Goal: Task Accomplishment & Management: Manage account settings

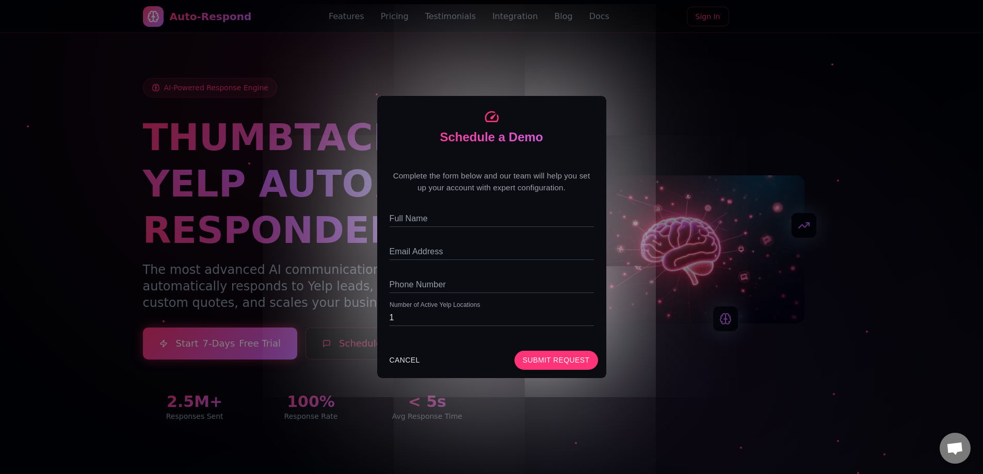
click at [615, 101] on div "Schedule a Demo Complete the form below and our team will help you set up your …" at bounding box center [491, 237] width 983 height 474
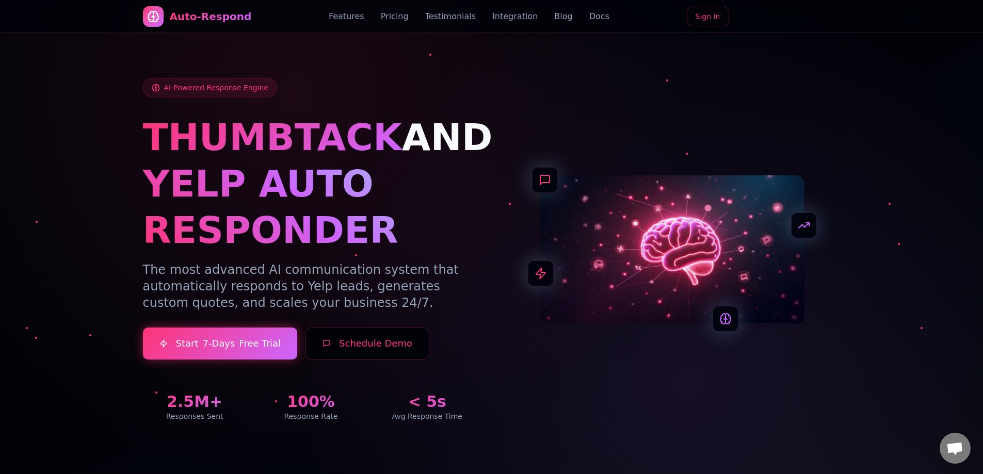
drag, startPoint x: 744, startPoint y: 119, endPoint x: 723, endPoint y: 98, distance: 30.3
click at [461, 94] on div "AI-Powered Response Engine THUMBTACK AND YELP AUTO RESPONDER The most advanced …" at bounding box center [311, 250] width 336 height 344
click at [385, 340] on button "Schedule Demo" at bounding box center [367, 344] width 124 height 32
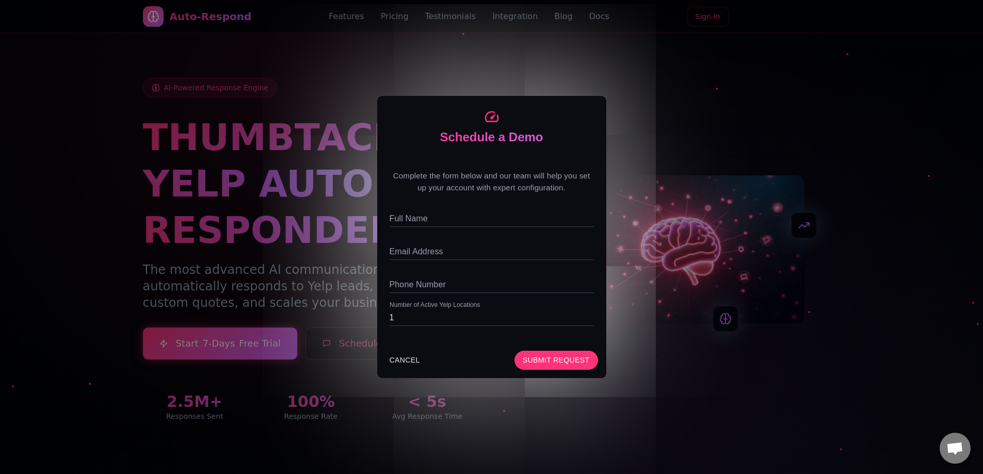
click at [322, 280] on div "Schedule a Demo Complete the form below and our team will help you set up your …" at bounding box center [491, 237] width 983 height 474
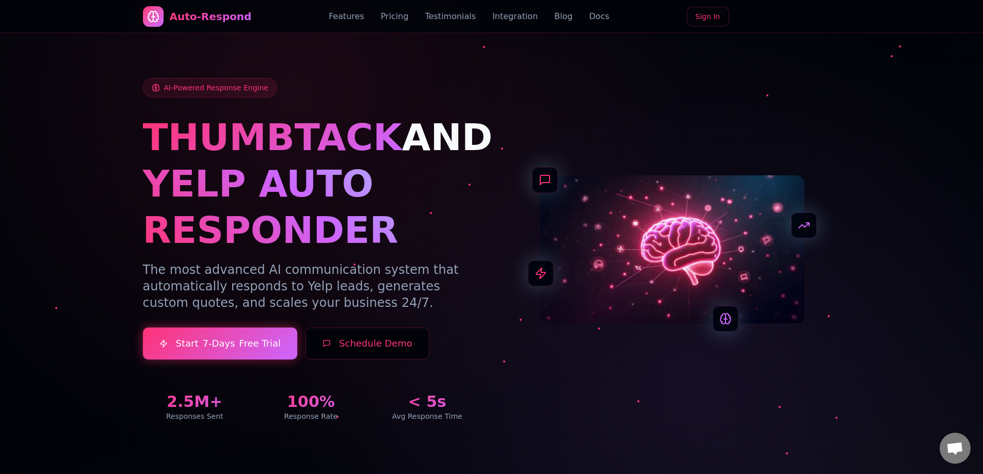
scroll to position [52, 0]
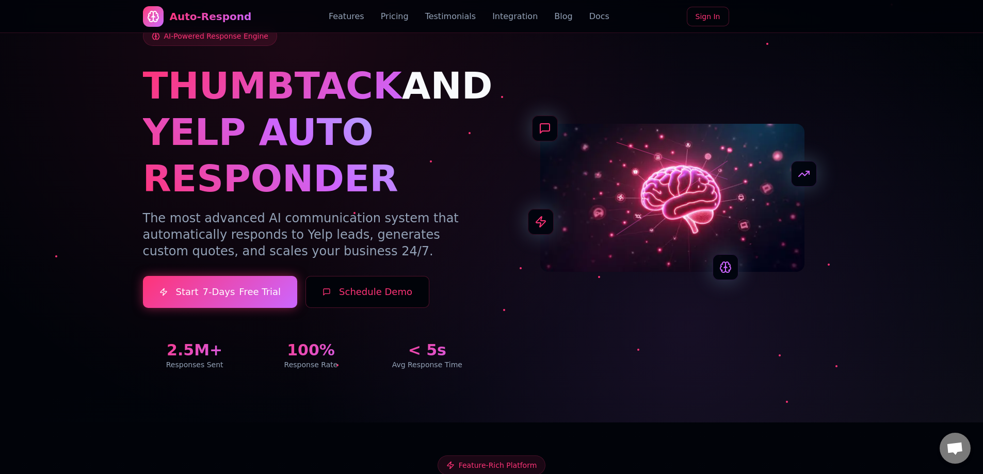
click at [408, 283] on button "Schedule Demo" at bounding box center [367, 292] width 124 height 32
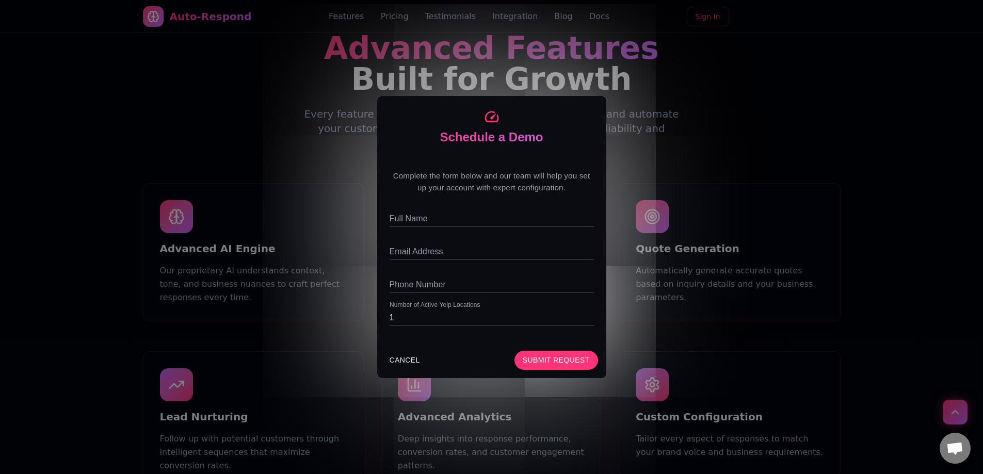
scroll to position [516, 0]
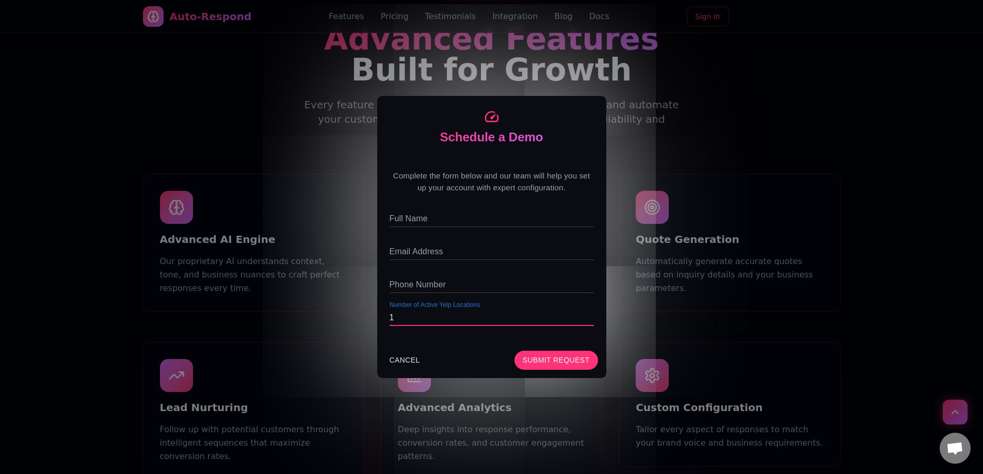
click at [417, 314] on input "1" at bounding box center [491, 318] width 204 height 17
click at [392, 345] on div "CANCEL Submit Request" at bounding box center [491, 361] width 229 height 36
click at [394, 361] on button "CANCEL" at bounding box center [404, 360] width 39 height 19
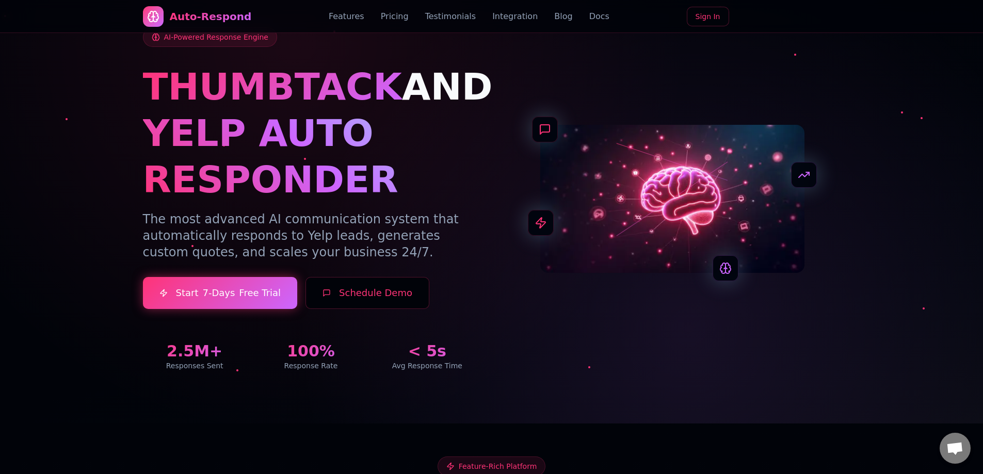
scroll to position [0, 0]
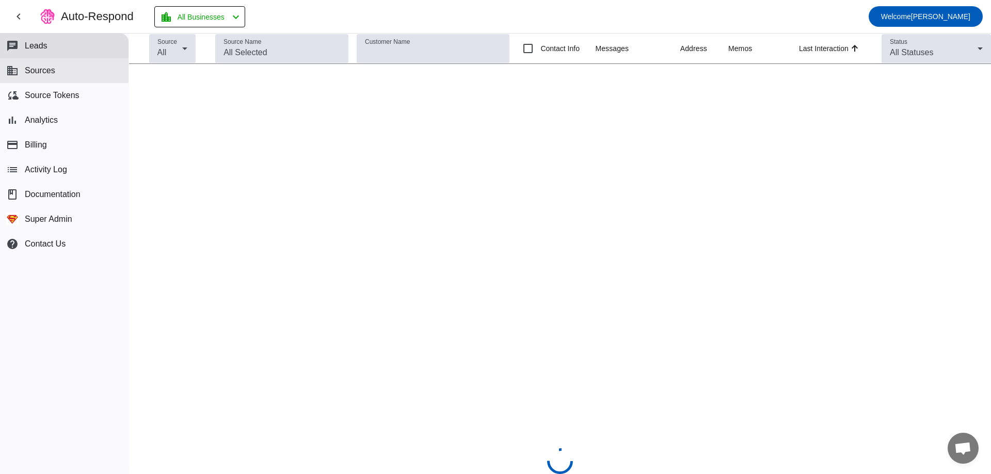
click at [38, 67] on span "Sources" at bounding box center [40, 70] width 30 height 9
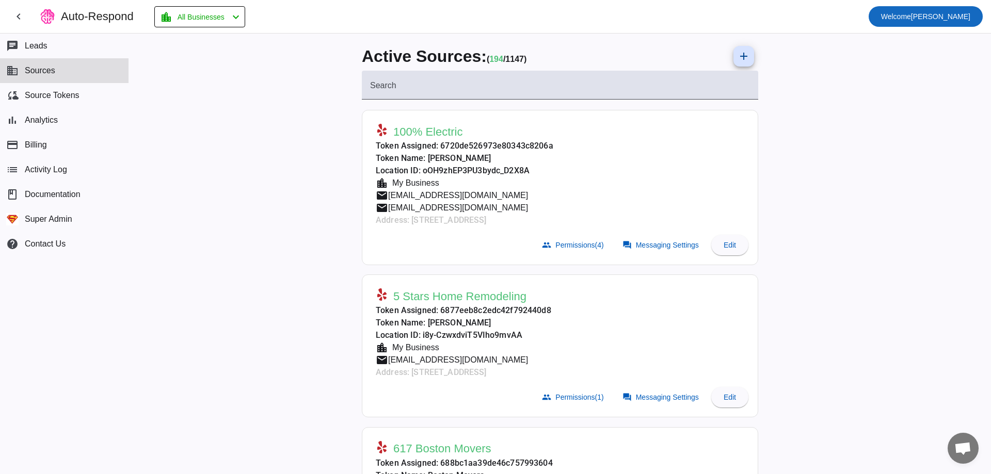
click at [946, 6] on span at bounding box center [925, 16] width 114 height 25
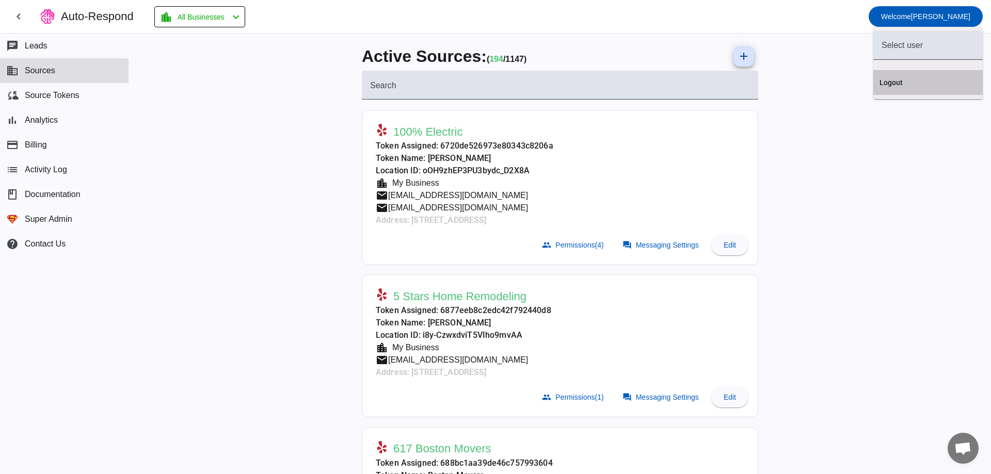
click at [929, 76] on button "Logout" at bounding box center [927, 82] width 109 height 25
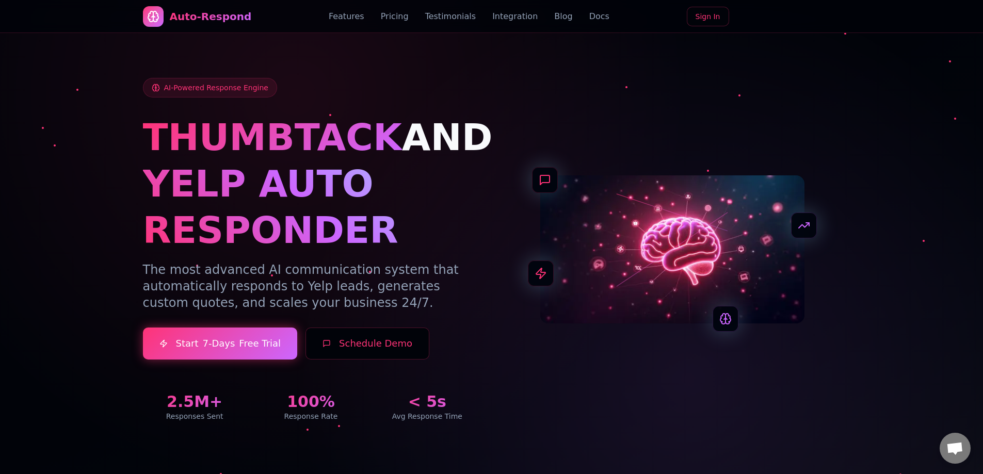
click at [345, 348] on button "Schedule Demo" at bounding box center [367, 344] width 124 height 32
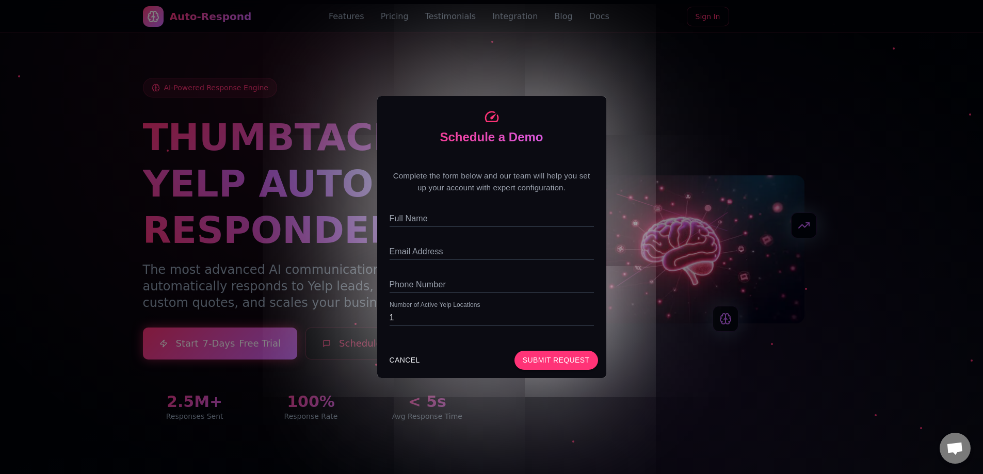
click at [813, 228] on div "Schedule a Demo Complete the form below and our team will help you set up your …" at bounding box center [491, 237] width 983 height 474
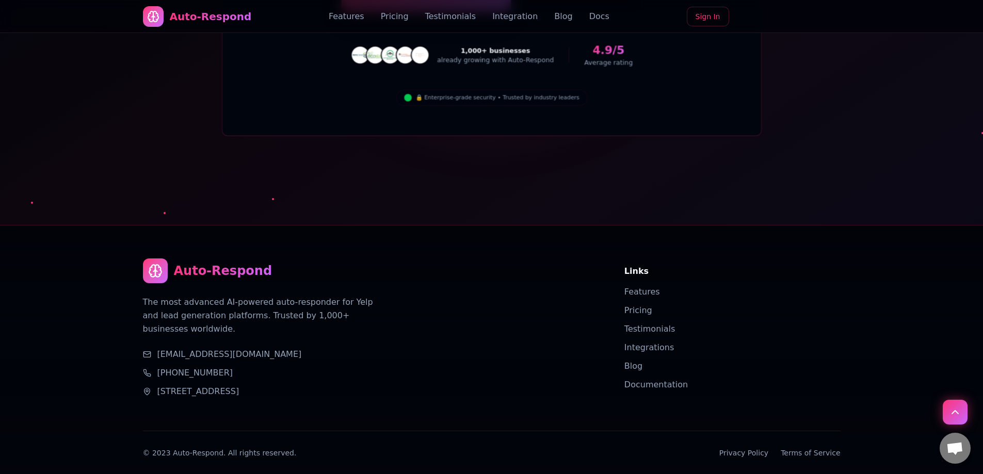
drag, startPoint x: 718, startPoint y: 124, endPoint x: 696, endPoint y: 366, distance: 242.9
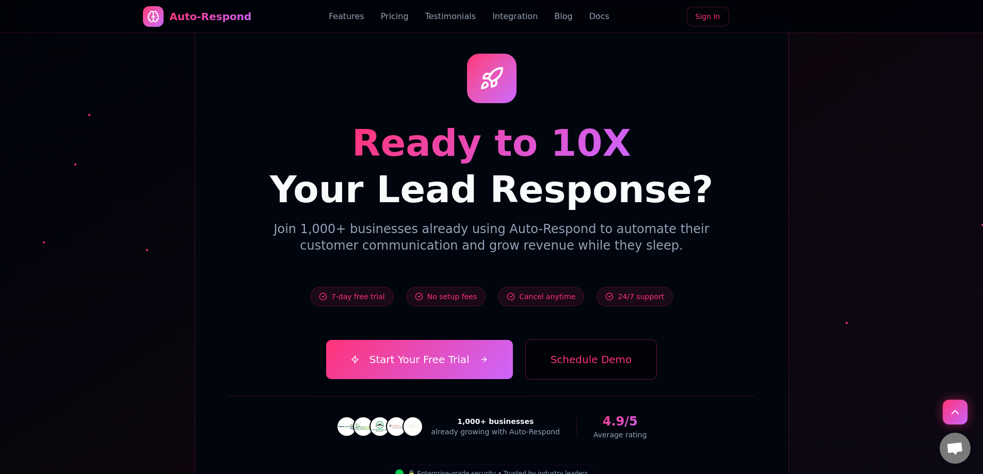
scroll to position [3763, 0]
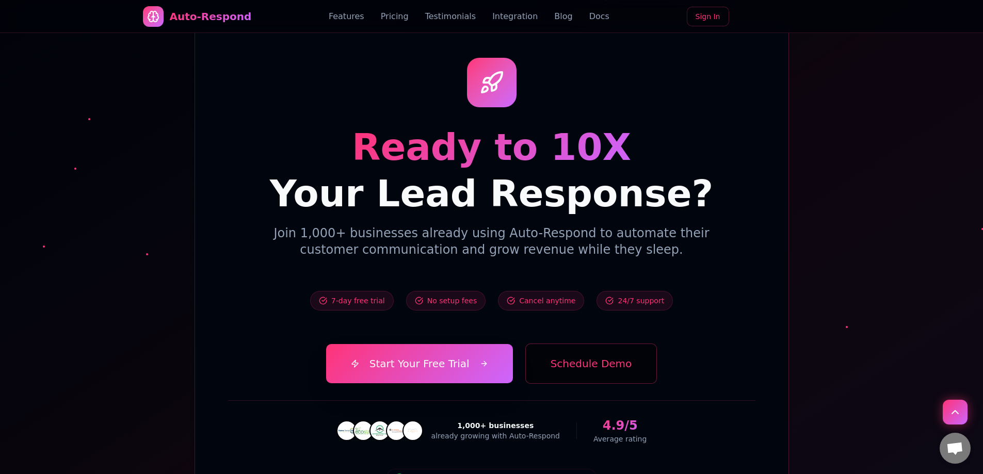
click at [560, 344] on button "Schedule Demo" at bounding box center [591, 364] width 132 height 40
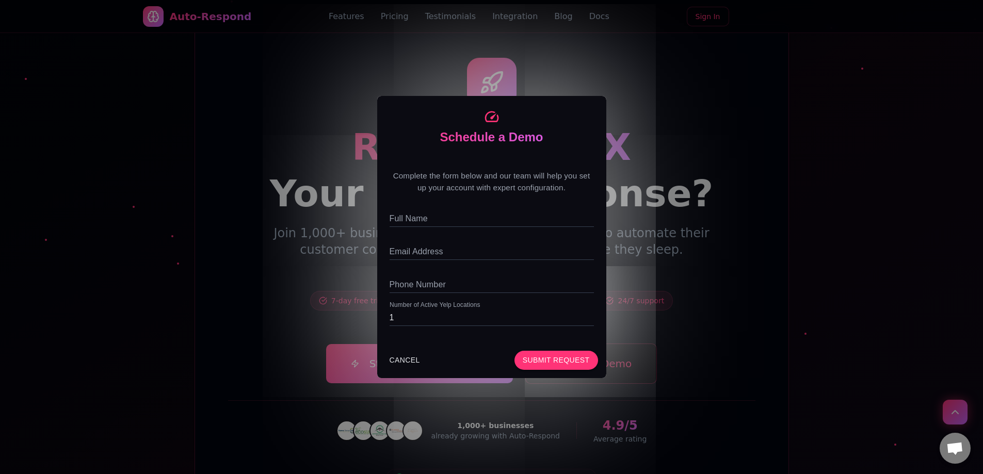
click at [673, 330] on div "Schedule a Demo Complete the form below and our team will help you set up your …" at bounding box center [491, 237] width 983 height 474
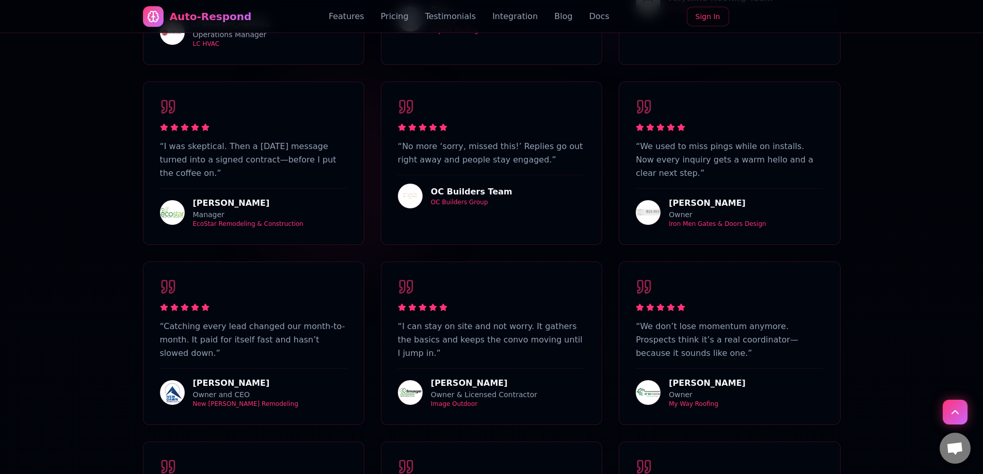
scroll to position [0, 0]
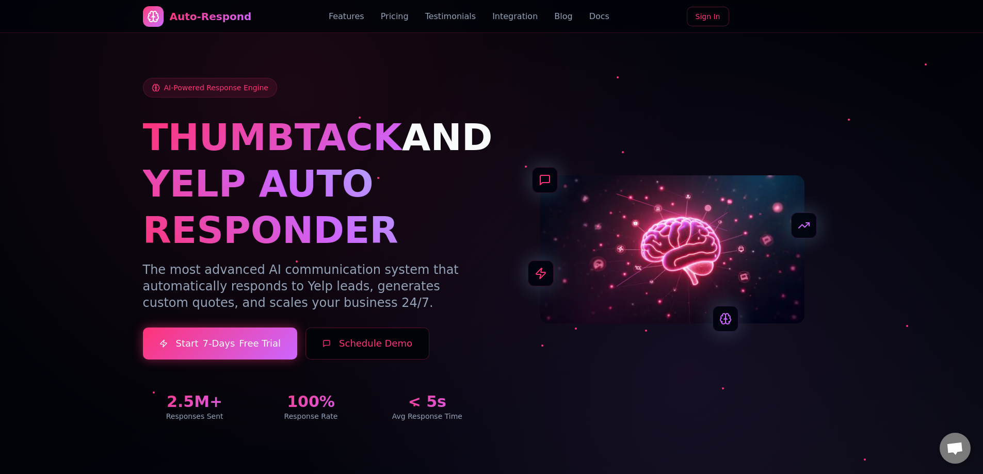
drag, startPoint x: 719, startPoint y: 378, endPoint x: 716, endPoint y: 167, distance: 211.5
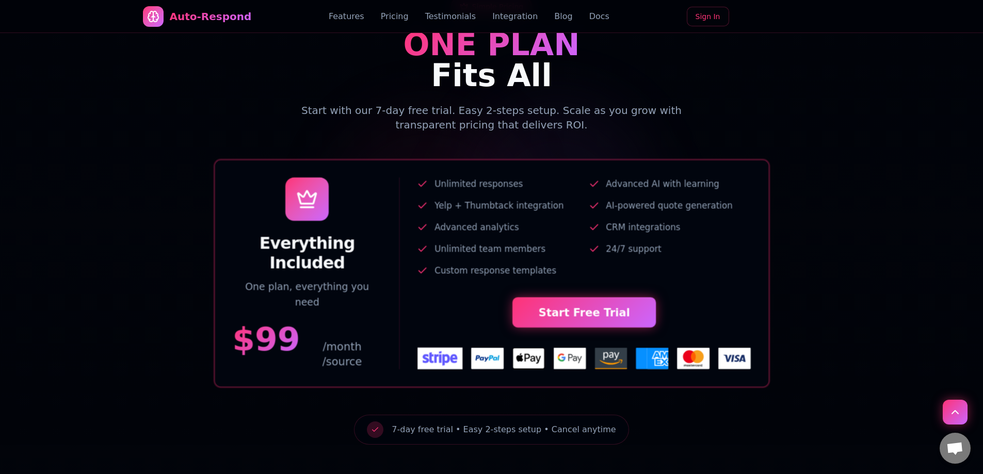
scroll to position [1341, 0]
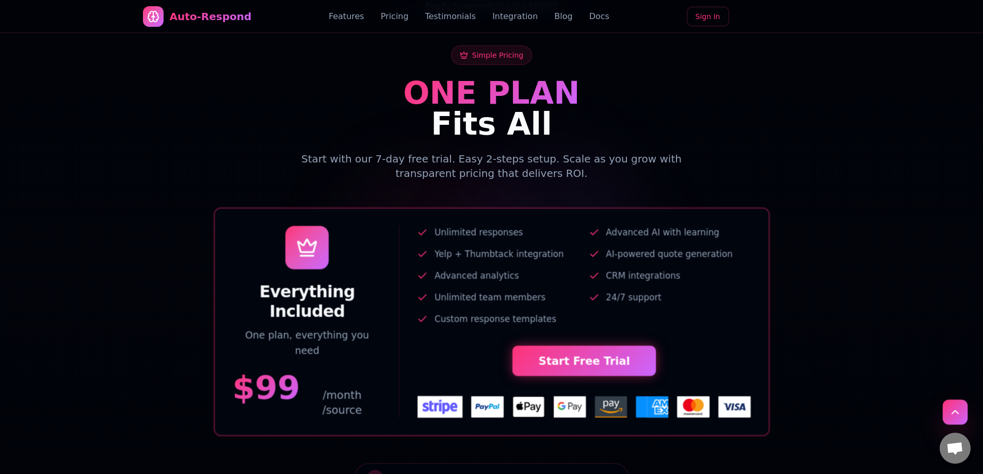
click at [954, 415] on icon "Scroll to top" at bounding box center [955, 412] width 12 height 12
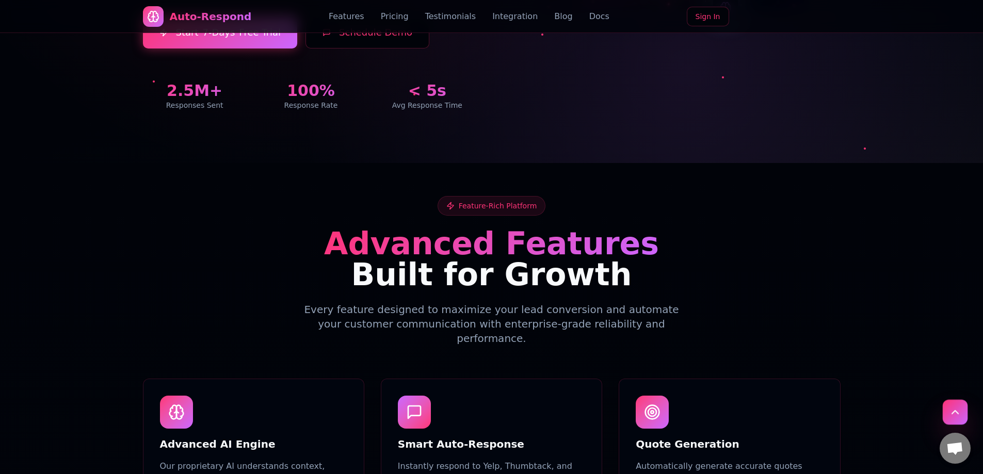
scroll to position [0, 0]
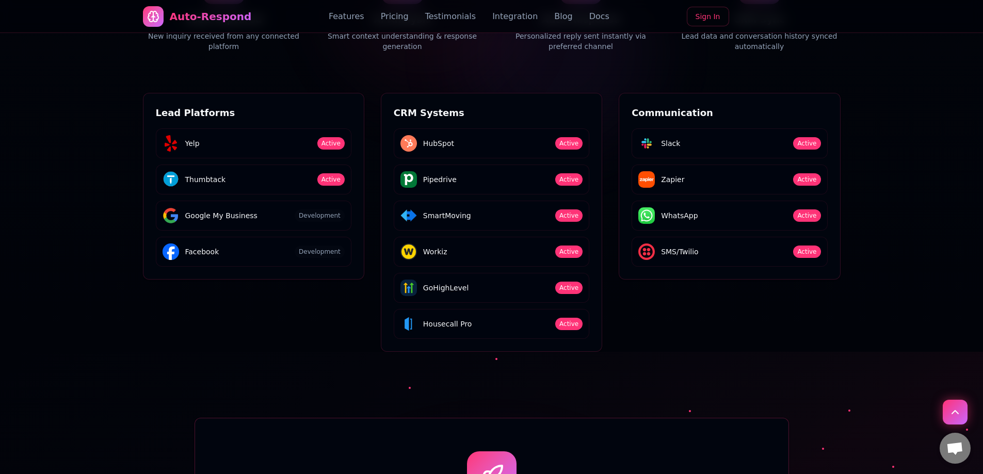
drag, startPoint x: 567, startPoint y: 185, endPoint x: 551, endPoint y: 429, distance: 244.5
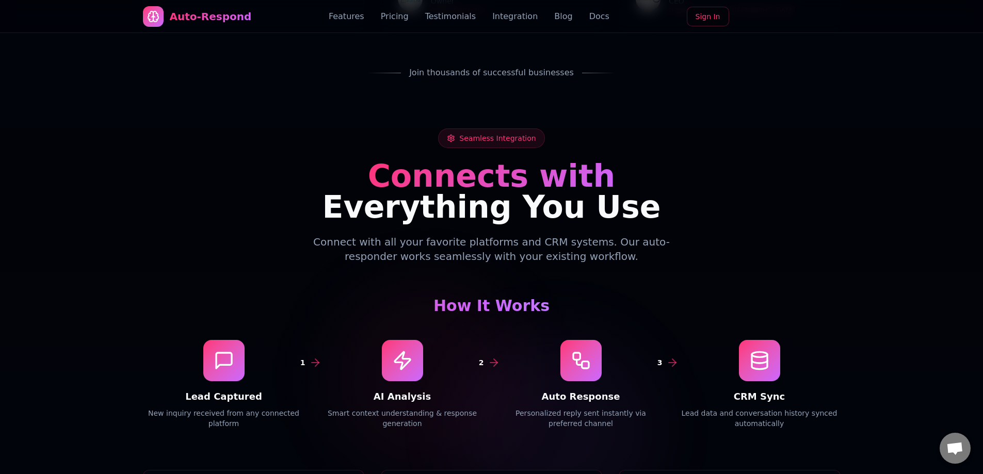
drag, startPoint x: 369, startPoint y: 96, endPoint x: 440, endPoint y: 375, distance: 287.3
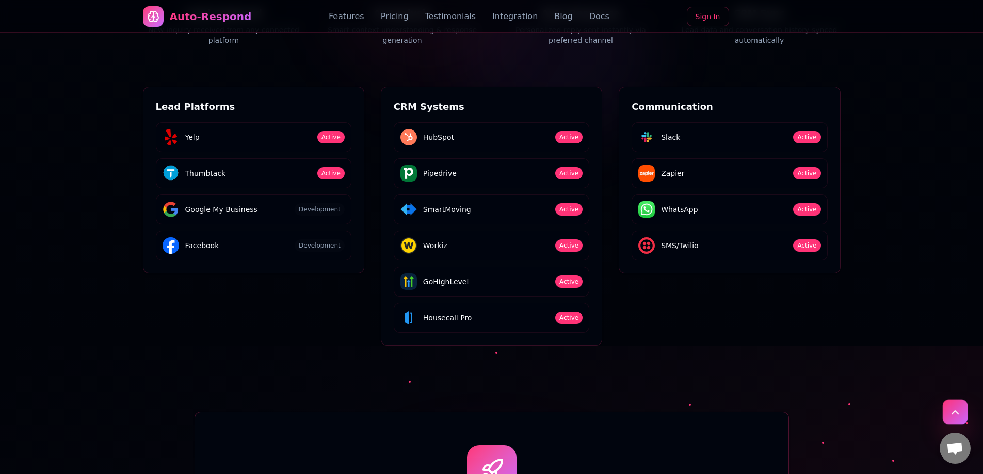
click at [953, 412] on button "Scroll to top" at bounding box center [955, 412] width 25 height 25
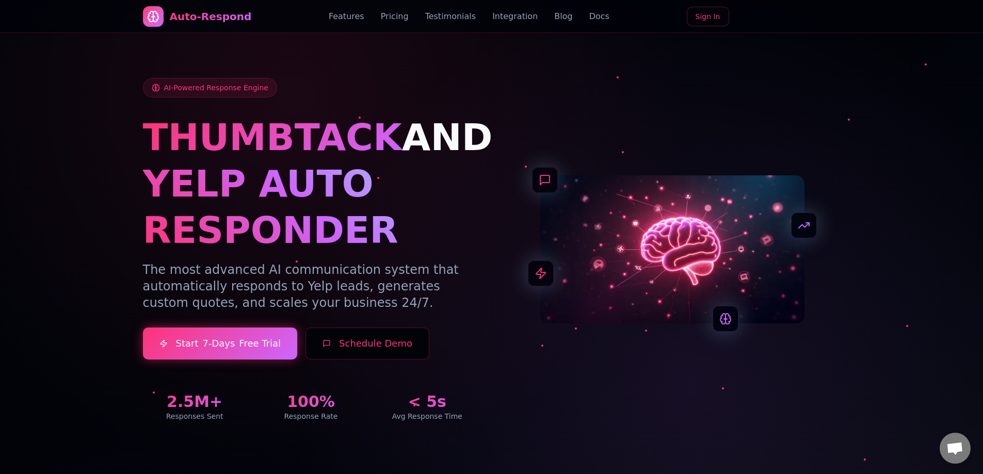
click at [447, 13] on link "Testimonials" at bounding box center [450, 16] width 51 height 12
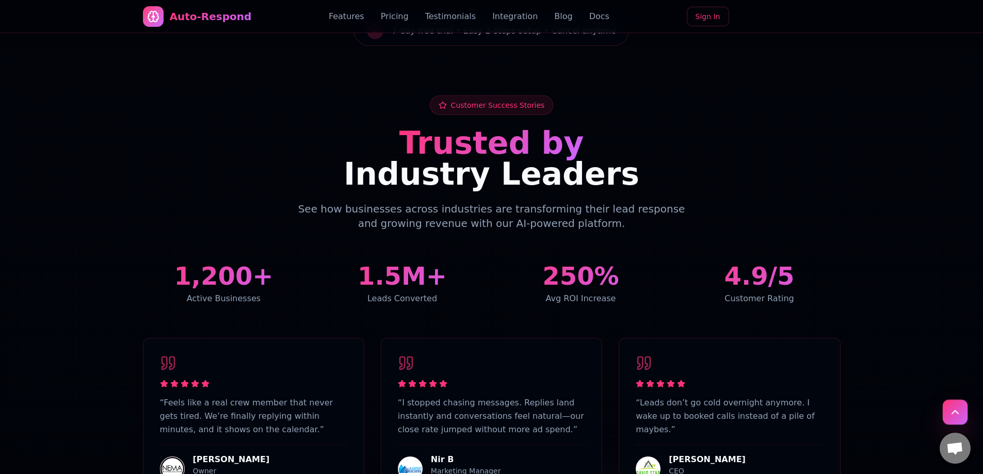
click at [947, 412] on button "Scroll to top" at bounding box center [955, 412] width 25 height 25
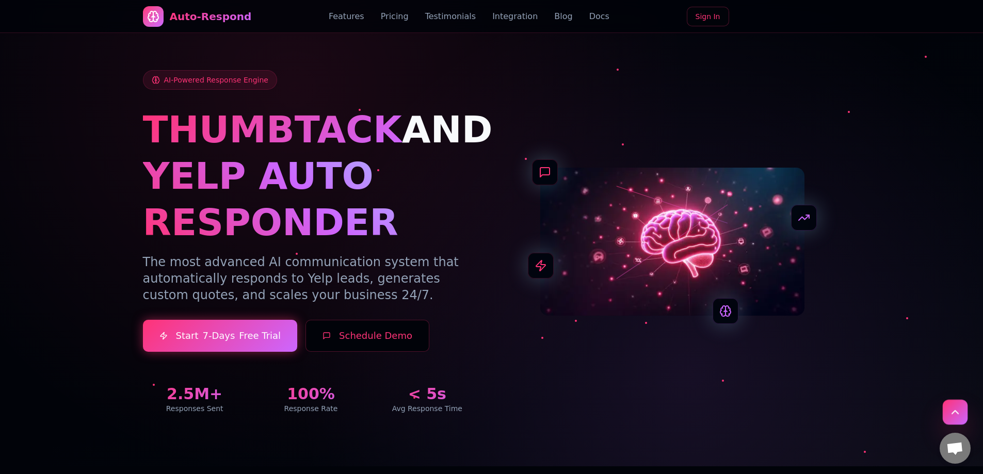
scroll to position [0, 0]
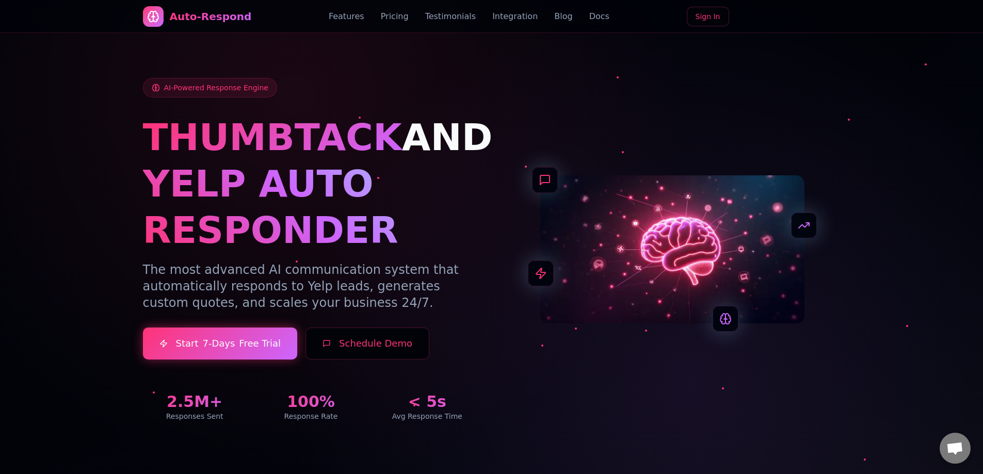
click at [452, 238] on h1 "YELP AUTO RESPONDER" at bounding box center [311, 206] width 336 height 93
click at [856, 398] on div at bounding box center [491, 237] width 983 height 474
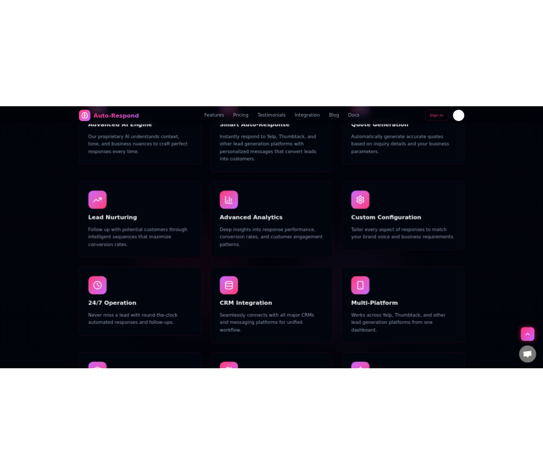
scroll to position [729, 0]
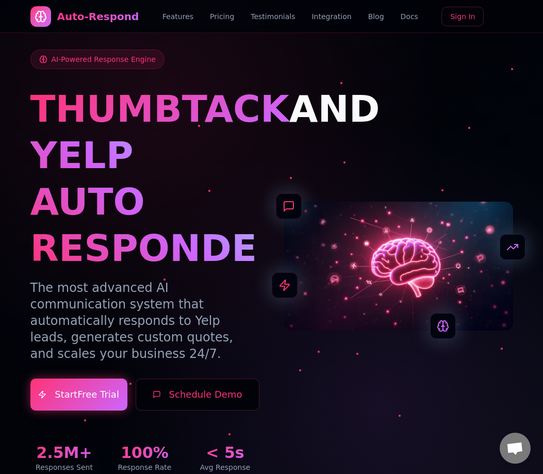
click at [272, 15] on link "Testimonials" at bounding box center [273, 16] width 44 height 10
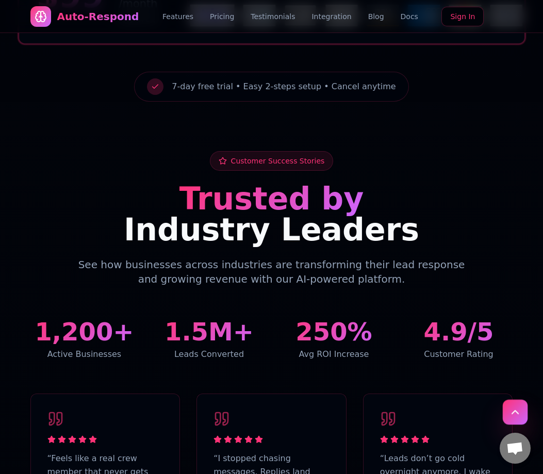
click at [513, 410] on button "Scroll to top" at bounding box center [515, 412] width 25 height 25
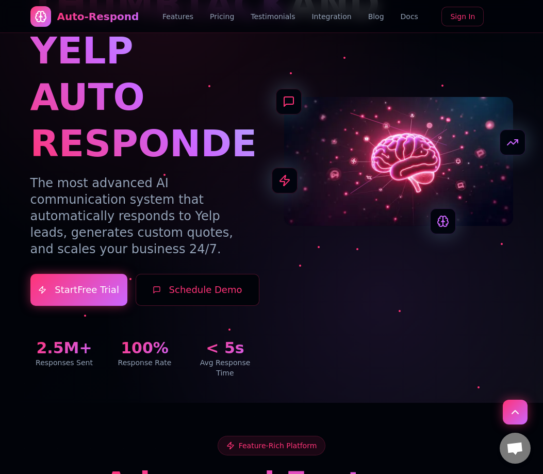
scroll to position [0, 0]
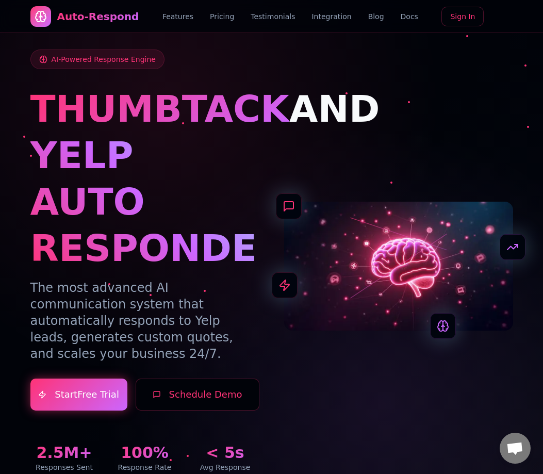
click at [275, 17] on link "Testimonials" at bounding box center [273, 16] width 44 height 10
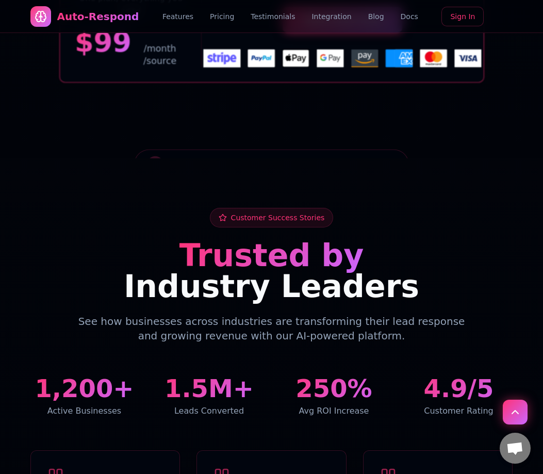
scroll to position [1708, 0]
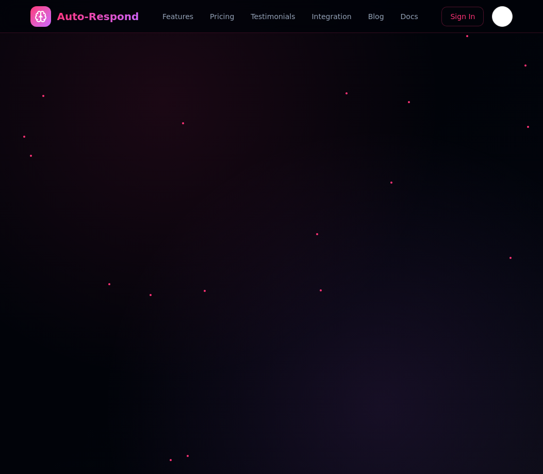
scroll to position [1708, 0]
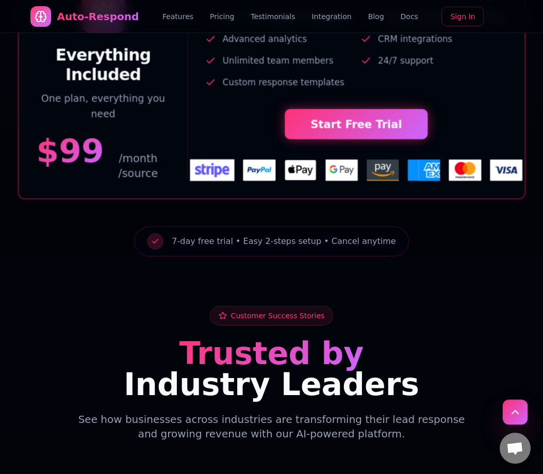
click at [513, 408] on icon "Scroll to top" at bounding box center [515, 412] width 12 height 12
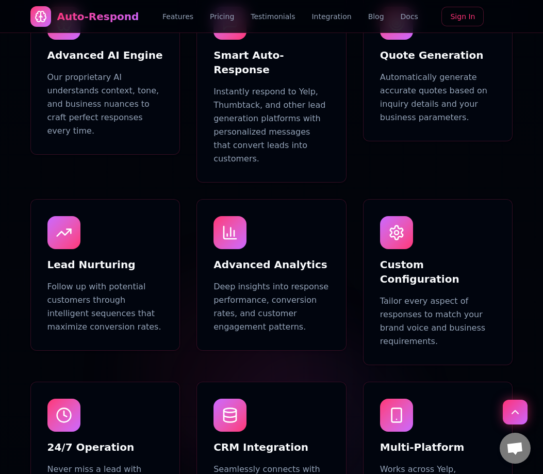
scroll to position [825, 0]
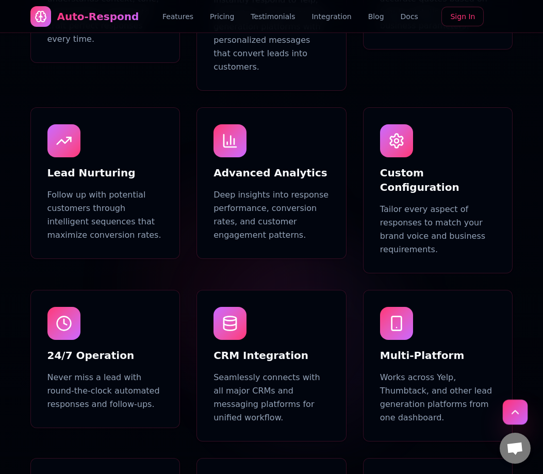
click at [518, 411] on icon "Scroll to top" at bounding box center [515, 412] width 12 height 12
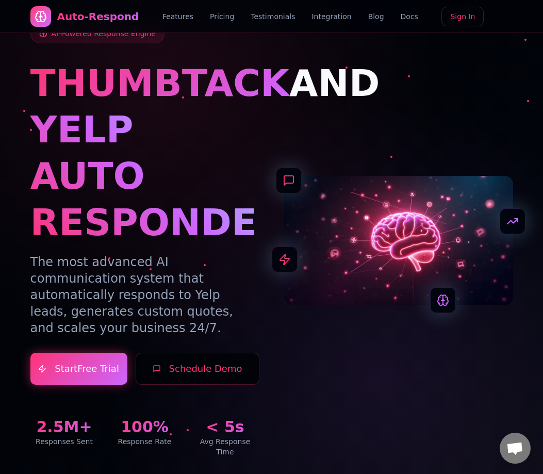
scroll to position [0, 0]
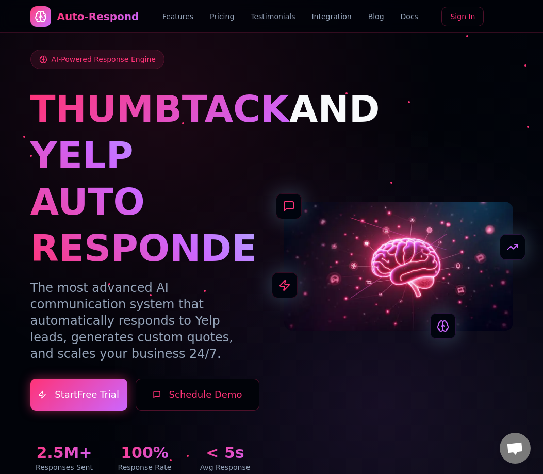
click at [269, 15] on link "Testimonials" at bounding box center [273, 16] width 44 height 10
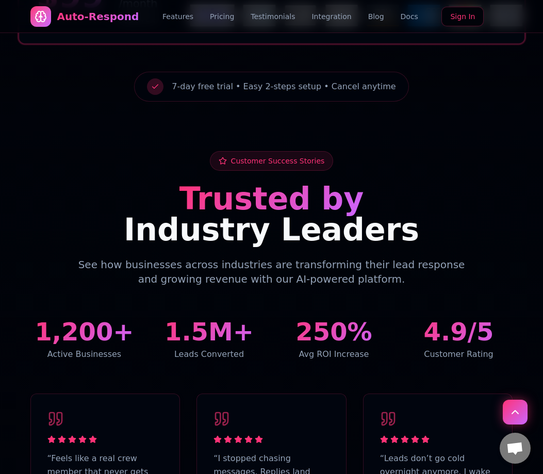
click at [368, 16] on link "Blog" at bounding box center [376, 16] width 16 height 10
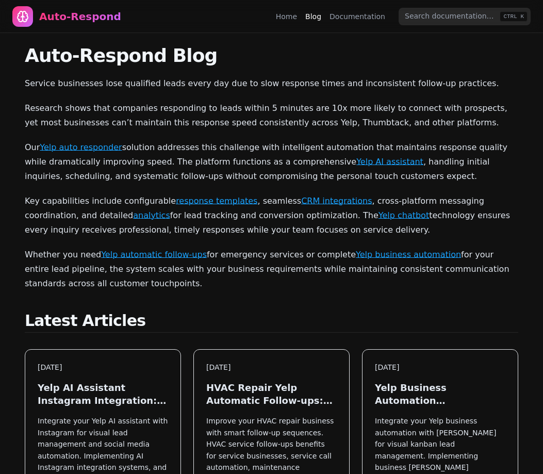
click at [283, 18] on nav "Auto-Respond Home Blog Documentation CTRL K" at bounding box center [271, 16] width 543 height 33
click at [286, 18] on link "Home" at bounding box center [286, 16] width 21 height 10
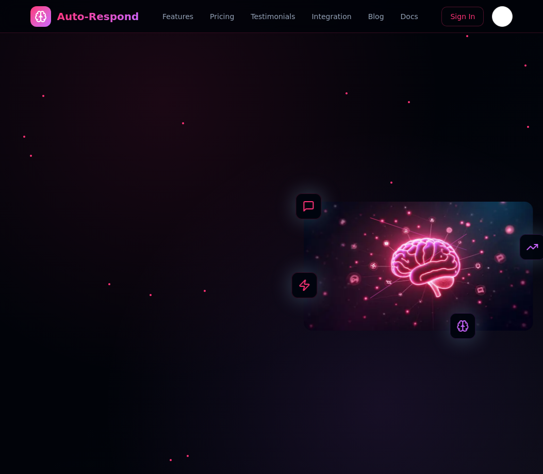
click at [227, 14] on link "Pricing" at bounding box center [222, 16] width 24 height 10
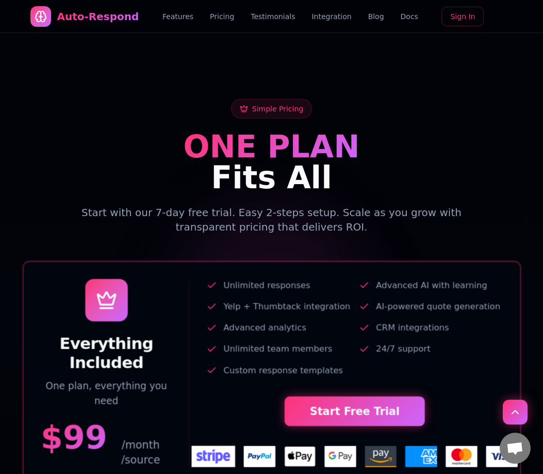
click at [193, 14] on link "Features" at bounding box center [178, 16] width 31 height 10
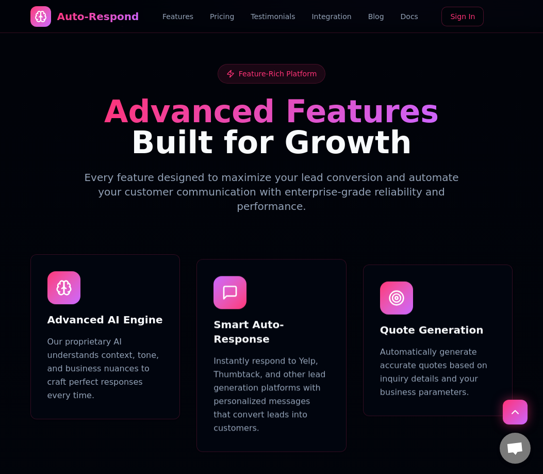
click at [261, 14] on link "Testimonials" at bounding box center [273, 16] width 44 height 10
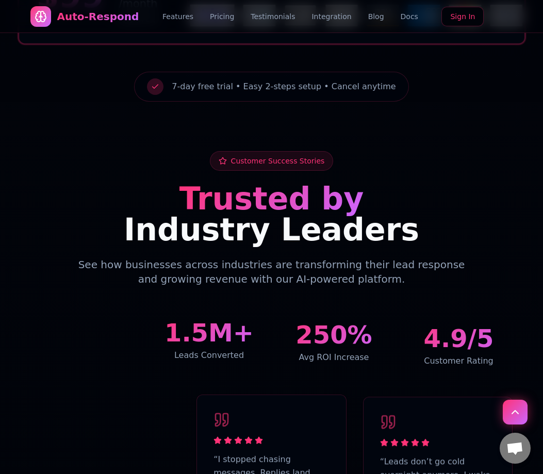
click at [191, 18] on link "Features" at bounding box center [178, 16] width 31 height 10
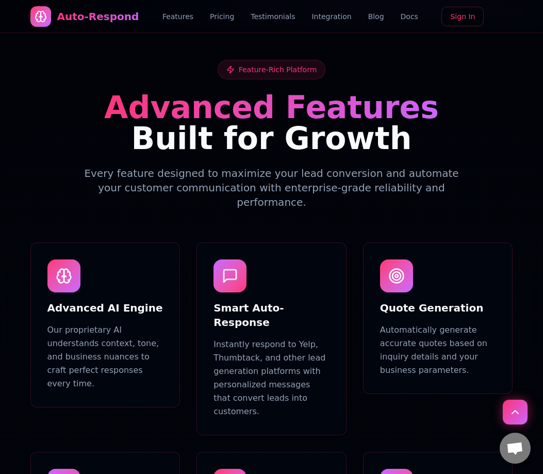
click at [226, 19] on link "Pricing" at bounding box center [222, 16] width 24 height 10
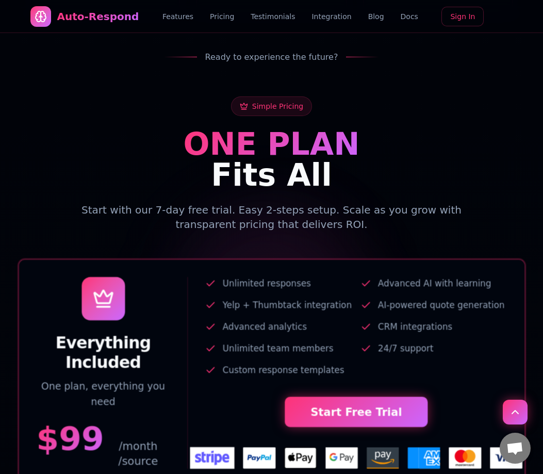
drag, startPoint x: 262, startPoint y: 17, endPoint x: 289, endPoint y: 18, distance: 27.4
click at [263, 17] on link "Testimonials" at bounding box center [273, 16] width 44 height 10
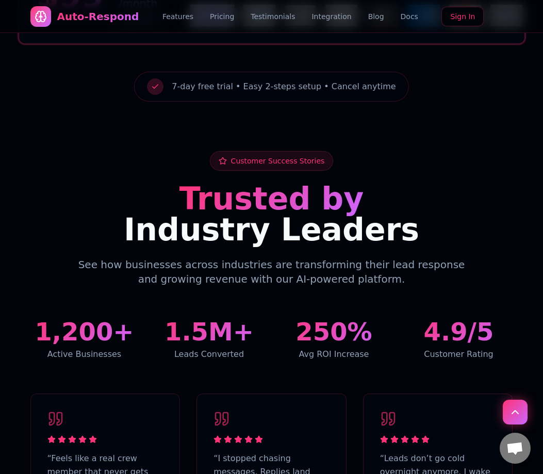
click at [216, 19] on link "Pricing" at bounding box center [222, 16] width 24 height 10
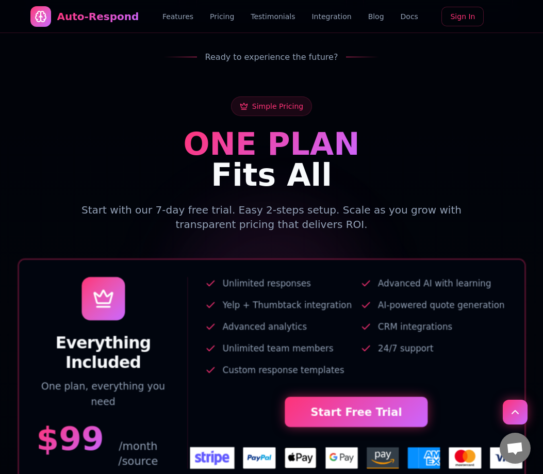
click at [191, 17] on link "Features" at bounding box center [178, 16] width 31 height 10
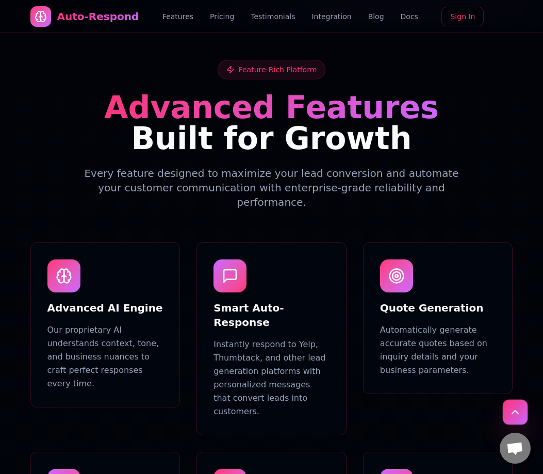
click at [518, 413] on button "Scroll to top" at bounding box center [515, 412] width 25 height 25
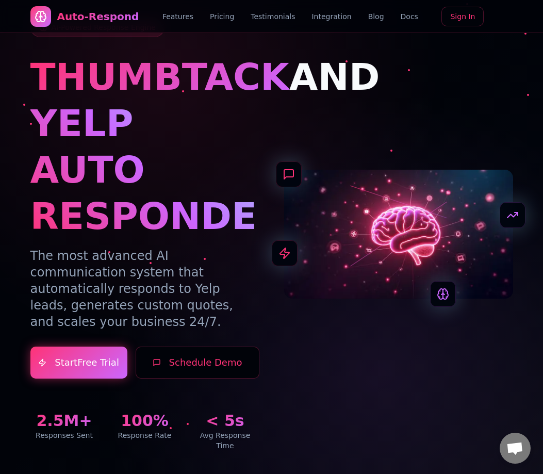
scroll to position [0, 0]
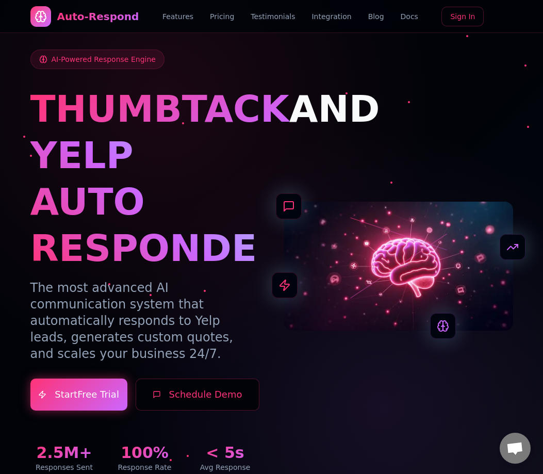
click at [278, 21] on link "Testimonials" at bounding box center [273, 16] width 44 height 10
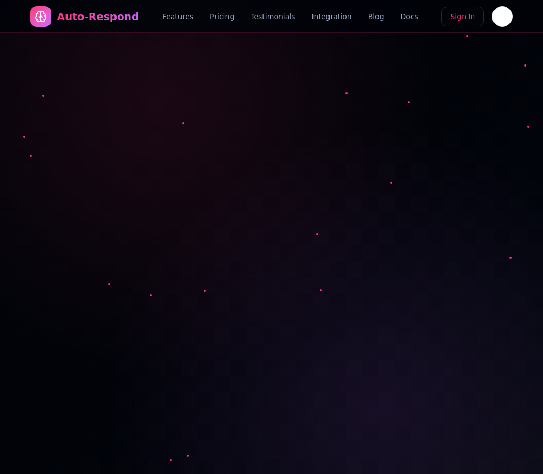
scroll to position [1862, 0]
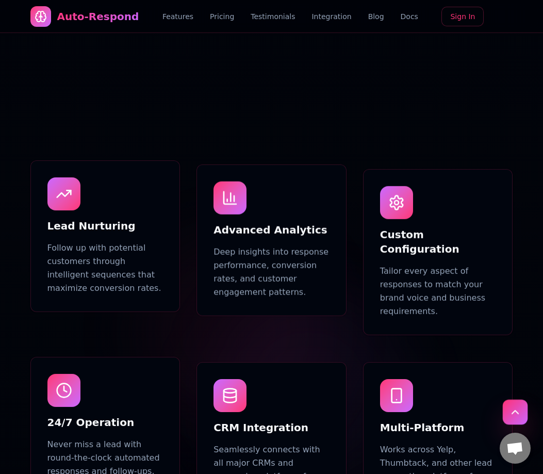
click at [506, 407] on button "Scroll to top" at bounding box center [515, 412] width 25 height 25
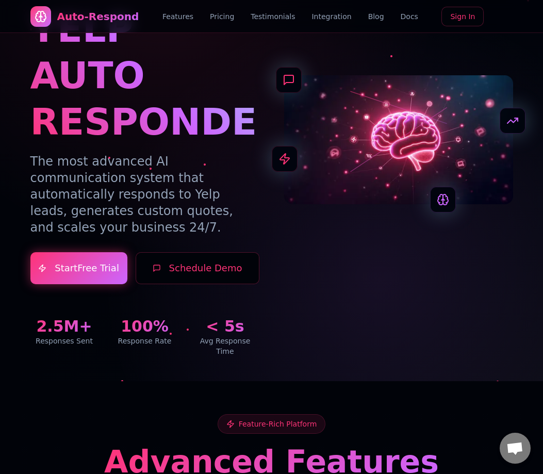
scroll to position [0, 0]
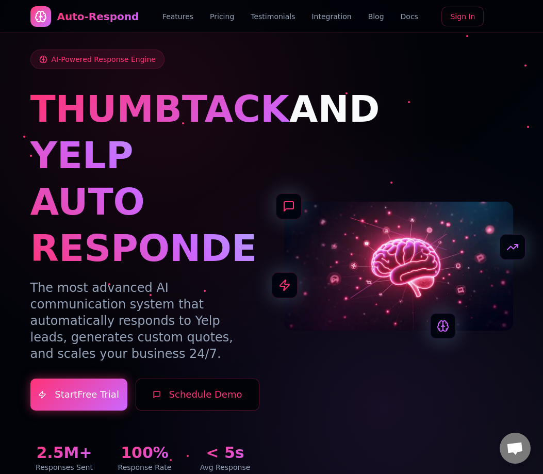
scroll to position [1862, 0]
drag, startPoint x: 339, startPoint y: 301, endPoint x: 360, endPoint y: 37, distance: 264.4
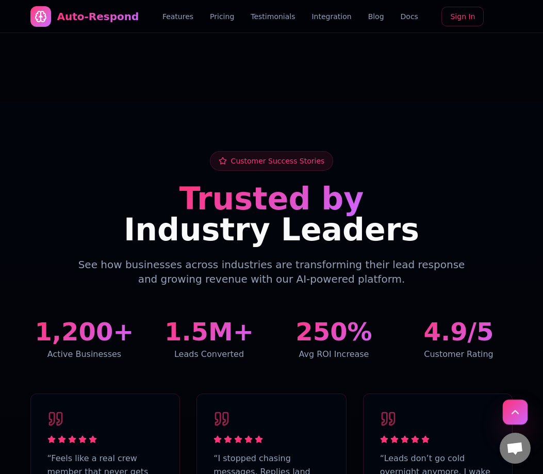
click at [513, 415] on button "Scroll to top" at bounding box center [515, 412] width 25 height 25
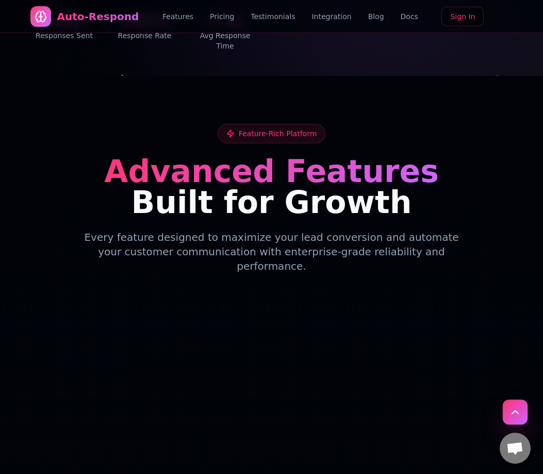
scroll to position [0, 0]
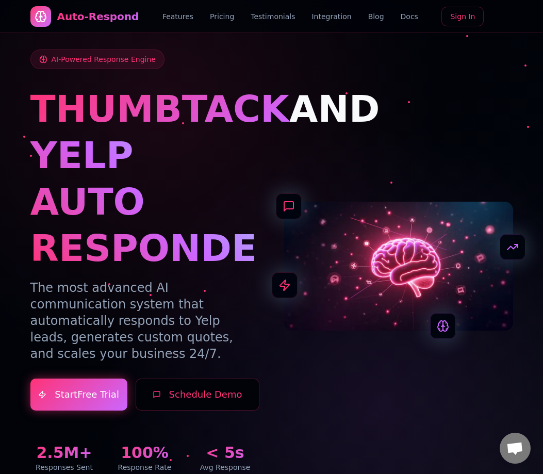
click at [263, 18] on link "Testimonials" at bounding box center [273, 16] width 44 height 10
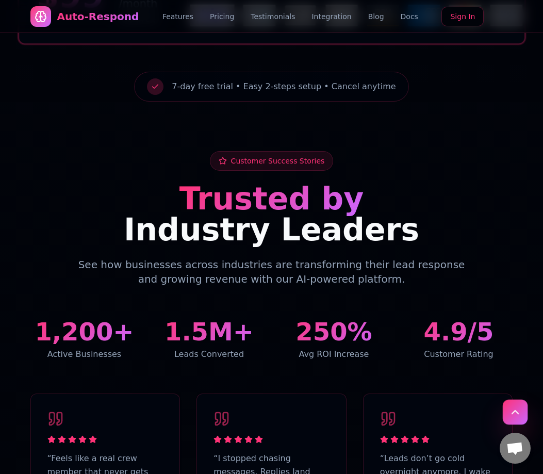
click at [522, 413] on button "Scroll to top" at bounding box center [515, 412] width 25 height 25
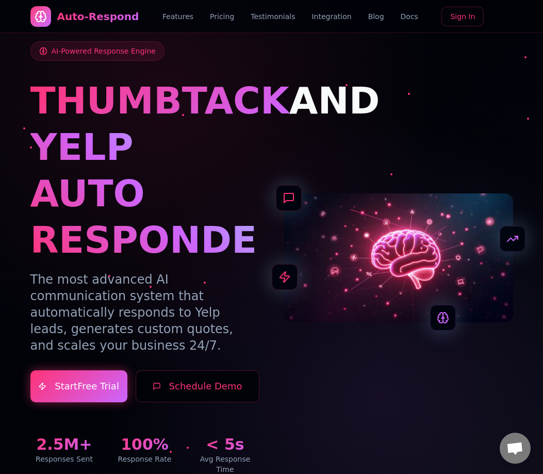
scroll to position [0, 0]
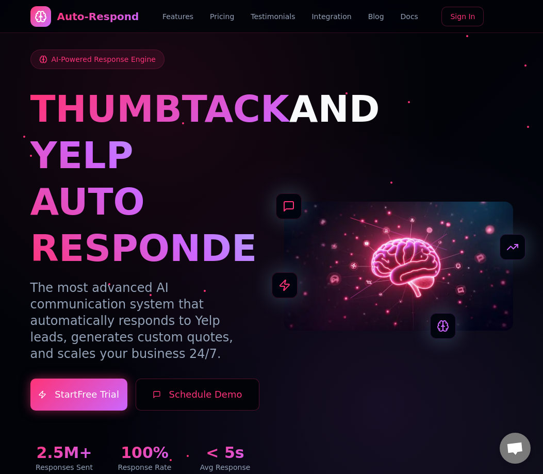
click at [309, 9] on div "Auto-Respond Features Pricing Testimonials Integration Blog Docs Sign In" at bounding box center [271, 16] width 483 height 33
click at [312, 18] on link "Integration" at bounding box center [332, 16] width 40 height 10
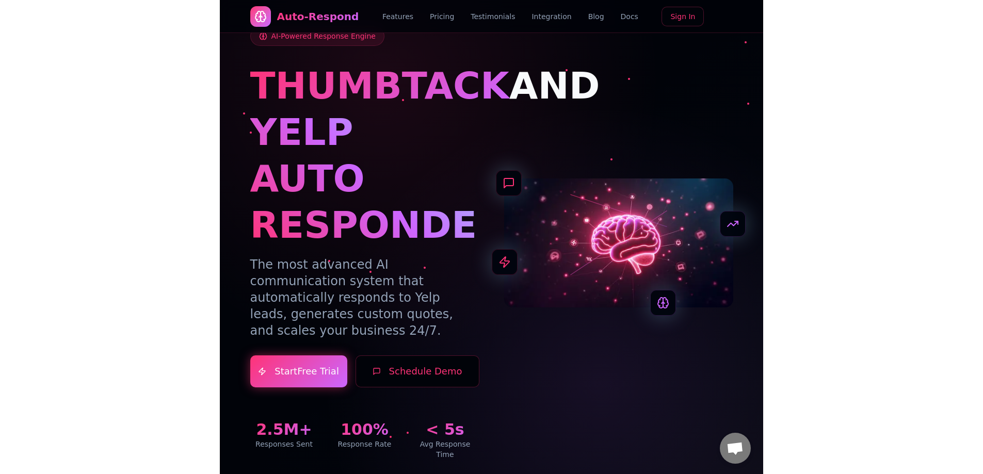
scroll to position [2, 0]
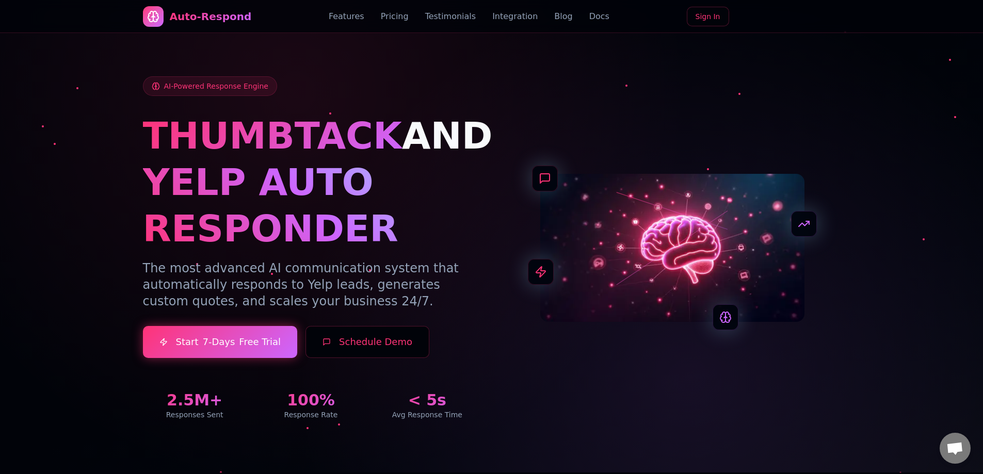
click at [355, 335] on button "Schedule Demo" at bounding box center [367, 342] width 124 height 32
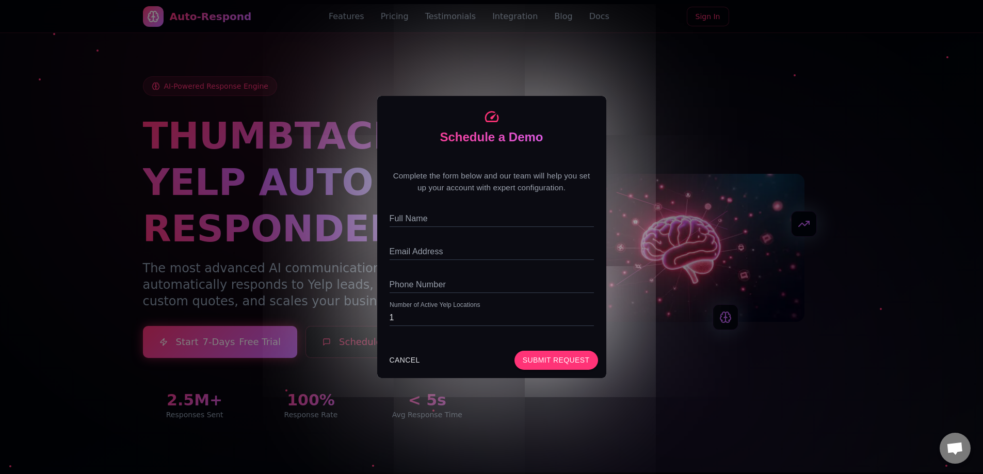
drag, startPoint x: 225, startPoint y: 314, endPoint x: 363, endPoint y: 334, distance: 138.8
click at [225, 313] on div "Schedule a Demo Complete the form below and our team will help you set up your …" at bounding box center [491, 237] width 983 height 474
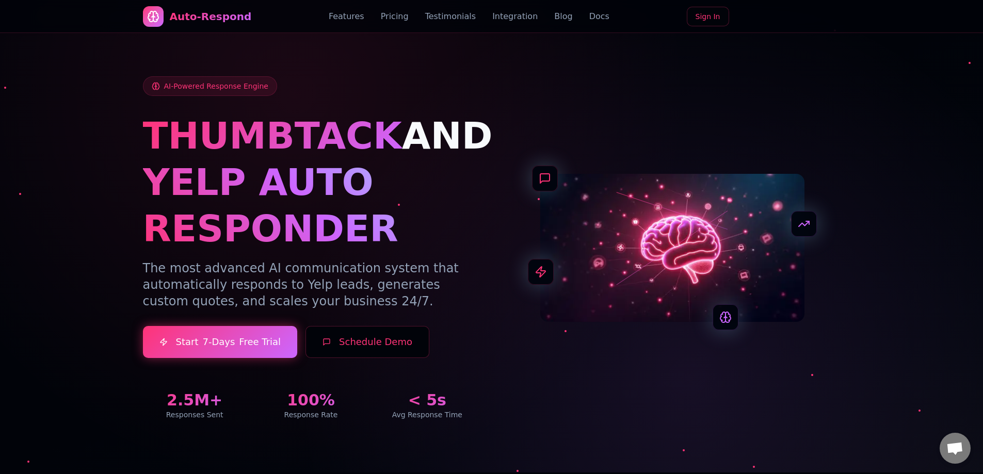
click at [364, 346] on button "Schedule Demo" at bounding box center [367, 342] width 124 height 32
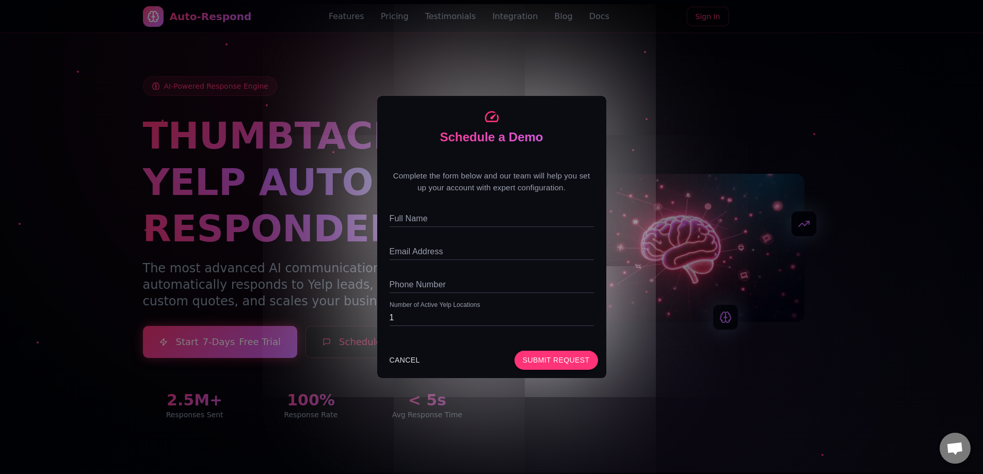
click at [543, 166] on div "Schedule a Demo Complete the form below and our team will help you set up your …" at bounding box center [491, 237] width 983 height 474
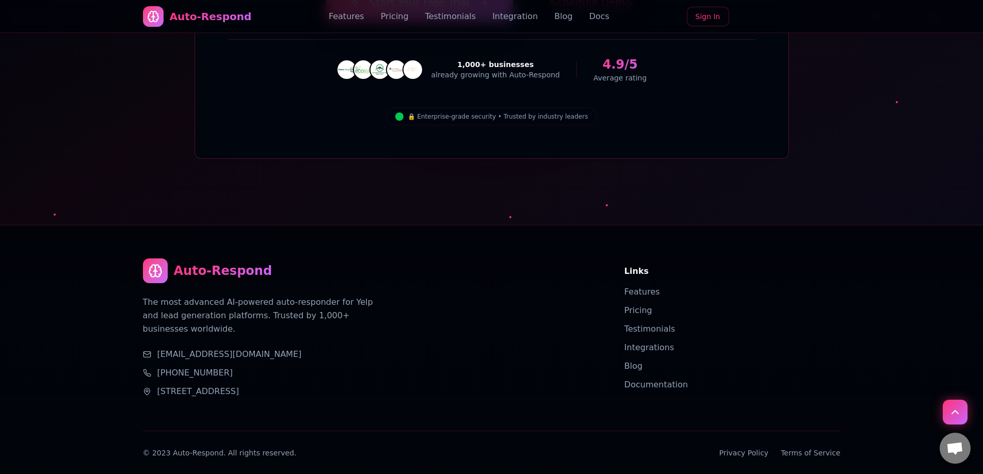
drag, startPoint x: 507, startPoint y: 116, endPoint x: 531, endPoint y: 430, distance: 315.1
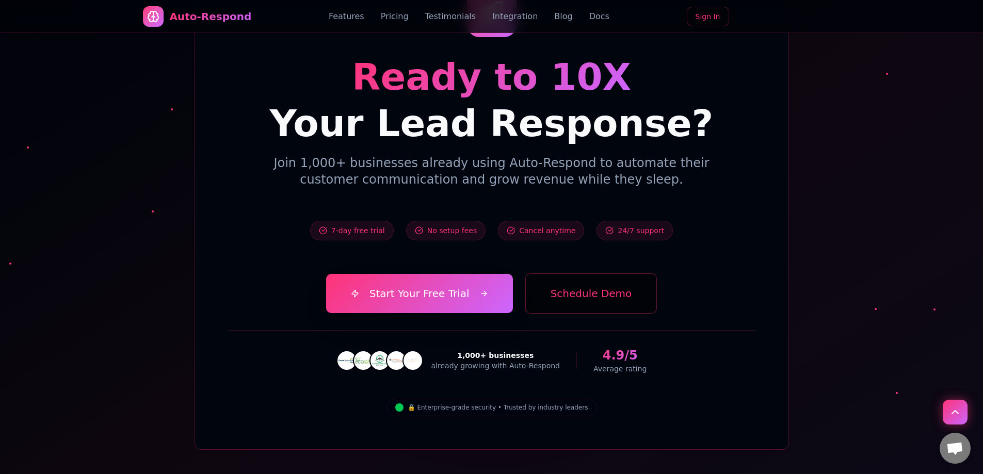
scroll to position [3815, 0]
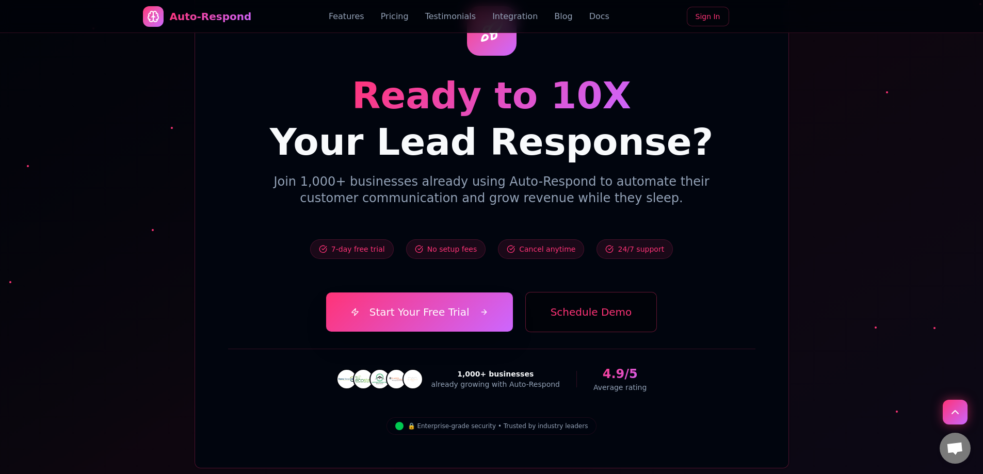
click at [543, 281] on div "Ready to 10X Your Lead Response? Join 1,000+ businesses already using Auto-Resp…" at bounding box center [491, 220] width 527 height 429
click at [543, 292] on button "Schedule Demo" at bounding box center [591, 312] width 132 height 40
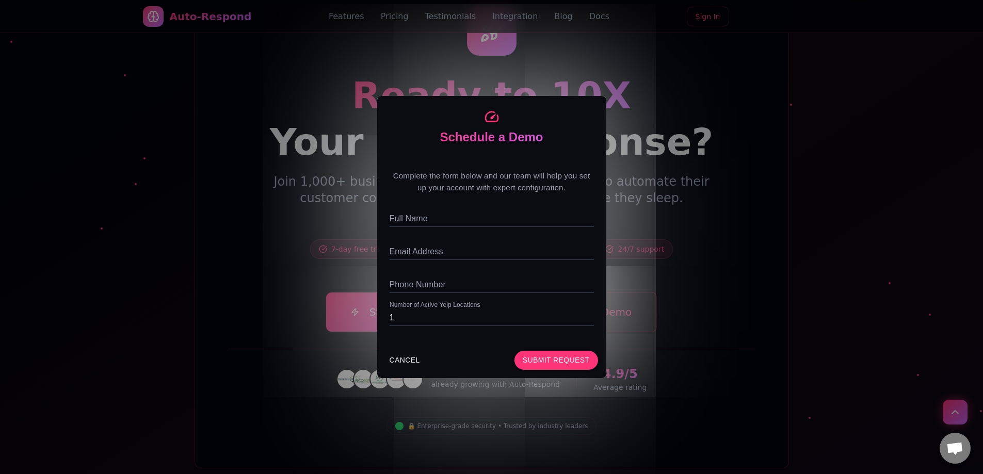
click at [543, 304] on div "Schedule a Demo Complete the form below and our team will help you set up your …" at bounding box center [491, 237] width 983 height 474
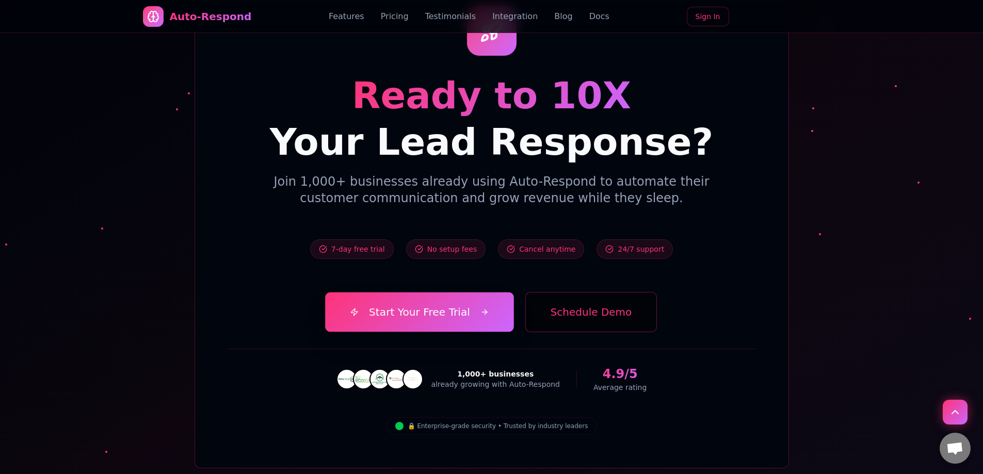
click at [418, 293] on link "Start Your Free Trial" at bounding box center [419, 313] width 189 height 40
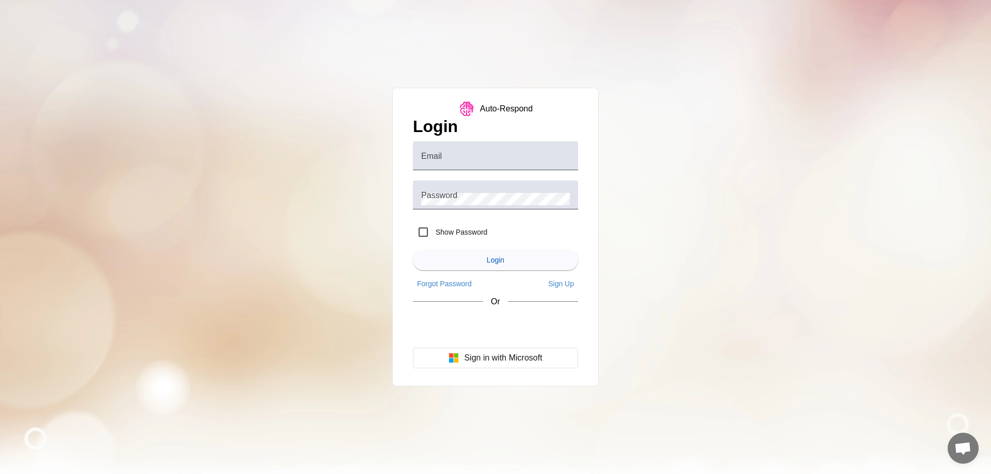
drag, startPoint x: 113, startPoint y: 122, endPoint x: 464, endPoint y: 1, distance: 370.8
click at [250, 76] on div "Auto-Respond Login Email Password Show Password Login Forgot Password Sign Up O…" at bounding box center [495, 237] width 991 height 474
